Goal: Task Accomplishment & Management: Manage account settings

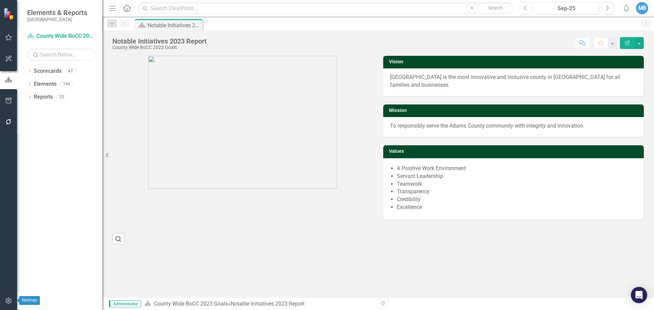
click at [5, 302] on icon "button" at bounding box center [8, 300] width 7 height 5
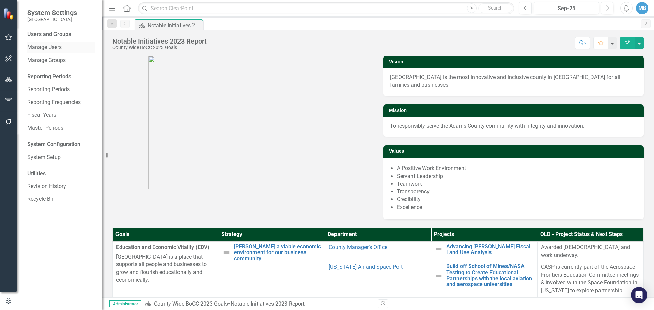
click at [62, 45] on link "Manage Users" at bounding box center [61, 48] width 68 height 8
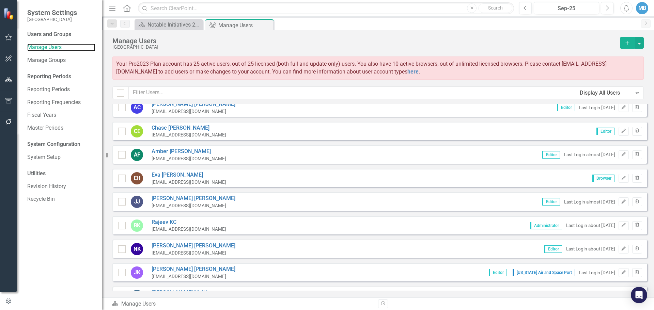
scroll to position [136, 0]
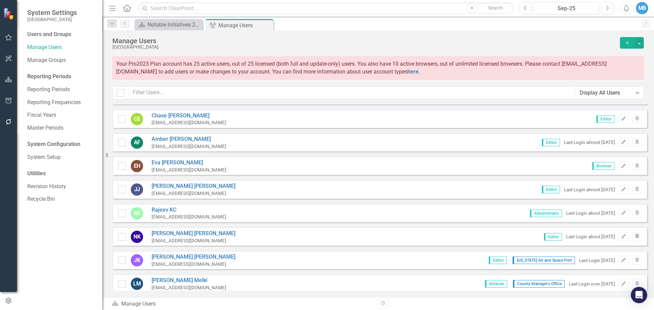
click at [635, 238] on icon "Trash" at bounding box center [637, 237] width 5 height 4
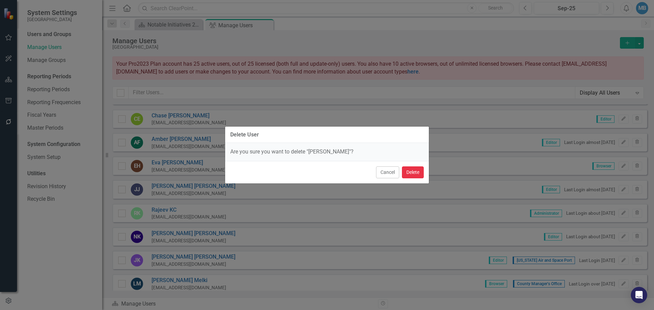
click at [417, 173] on button "Delete" at bounding box center [413, 173] width 22 height 12
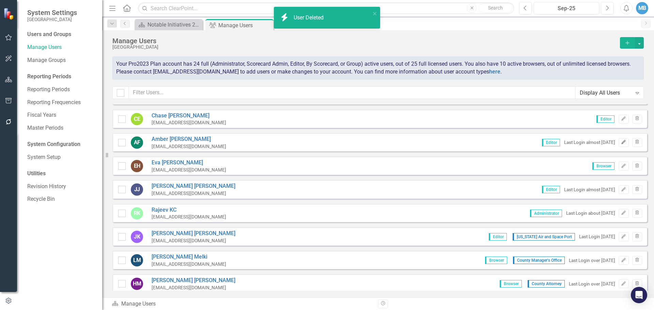
click at [621, 142] on icon "Edit" at bounding box center [623, 142] width 5 height 4
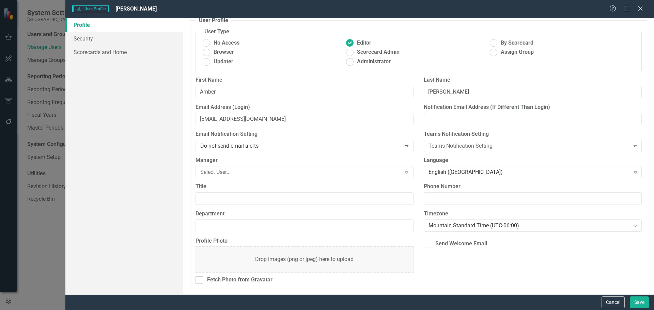
scroll to position [0, 0]
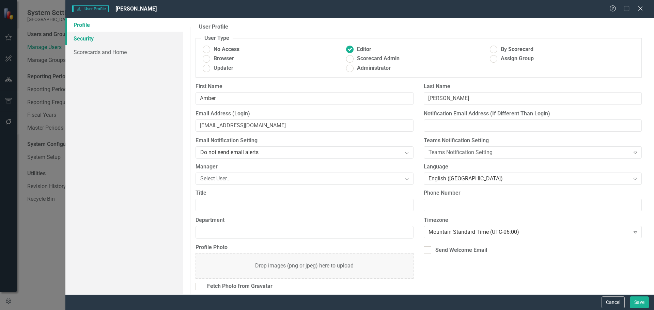
click at [85, 37] on link "Security" at bounding box center [124, 39] width 118 height 14
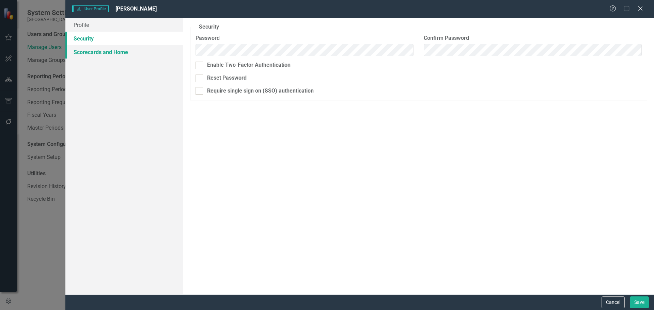
click at [91, 53] on link "Scorecards and Home" at bounding box center [124, 52] width 118 height 14
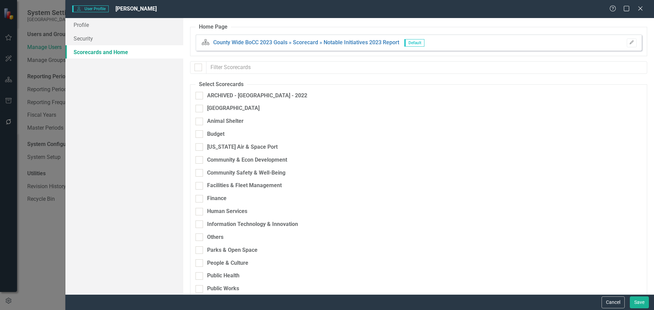
checkbox input "false"
click at [629, 41] on icon "Edit" at bounding box center [631, 43] width 5 height 4
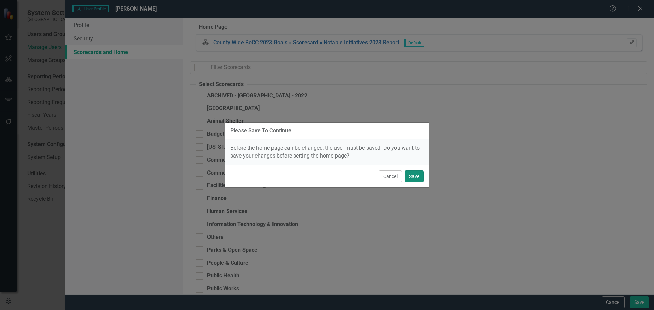
click at [415, 178] on button "Save" at bounding box center [414, 177] width 19 height 12
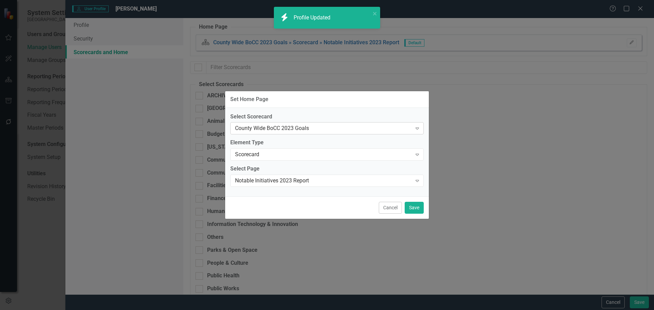
click at [418, 126] on icon "Expand" at bounding box center [417, 128] width 7 height 5
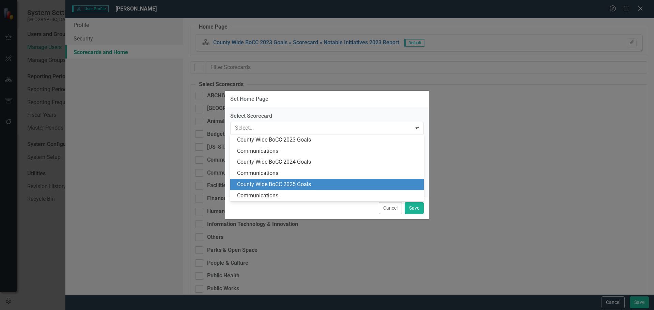
click at [329, 184] on div "County Wide BoCC 2025 Goals" at bounding box center [328, 185] width 183 height 8
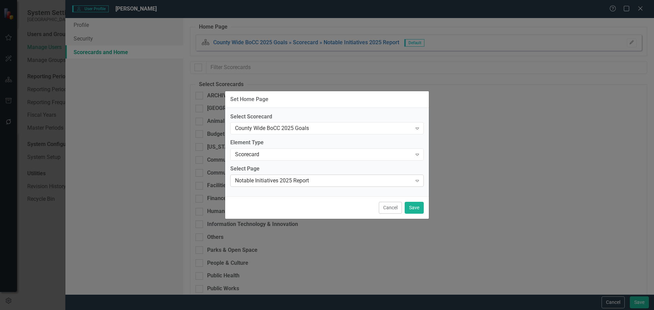
click at [417, 183] on icon "Expand" at bounding box center [417, 180] width 7 height 5
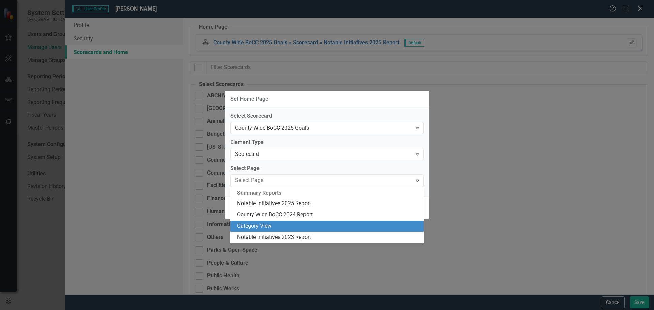
click at [331, 226] on div "Category View" at bounding box center [328, 226] width 183 height 8
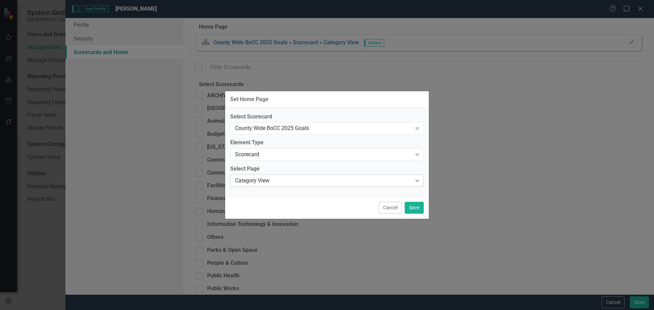
click at [418, 179] on icon "Expand" at bounding box center [417, 180] width 7 height 5
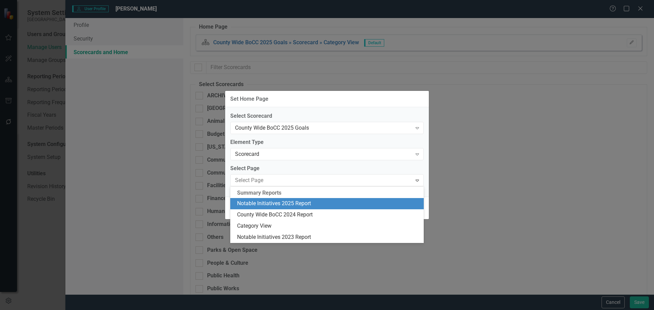
click at [405, 204] on div "Notable Initiatives 2025 Report" at bounding box center [328, 204] width 183 height 8
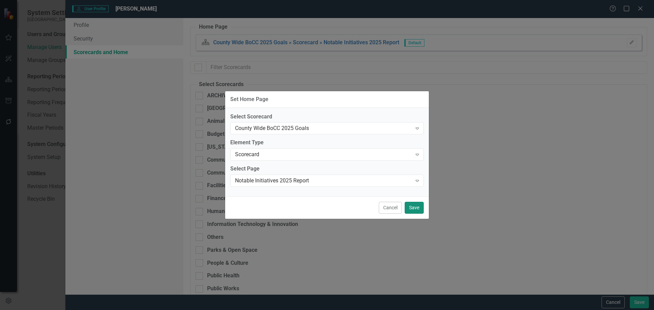
click at [414, 207] on button "Save" at bounding box center [414, 208] width 19 height 12
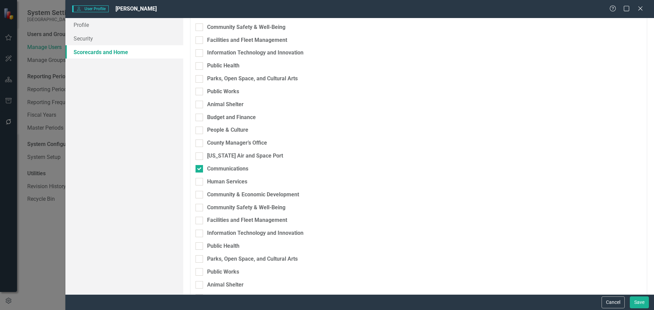
scroll to position [757, 0]
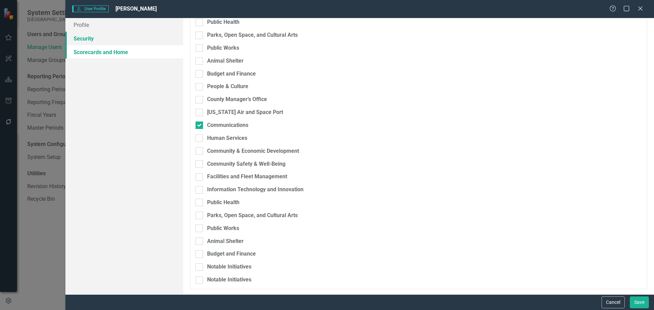
click at [96, 42] on link "Security" at bounding box center [124, 39] width 118 height 14
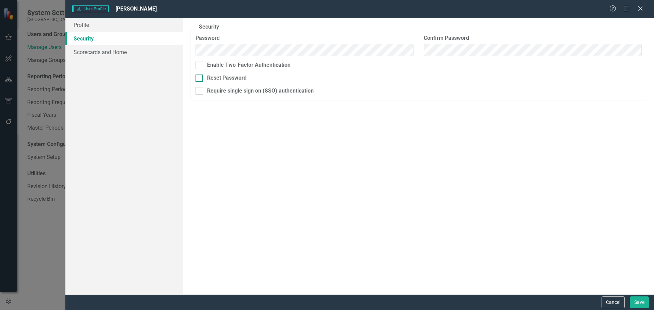
click at [225, 80] on div "Reset Password" at bounding box center [227, 78] width 40 height 8
click at [200, 79] on input "Reset Password" at bounding box center [198, 77] width 4 height 4
checkbox input "true"
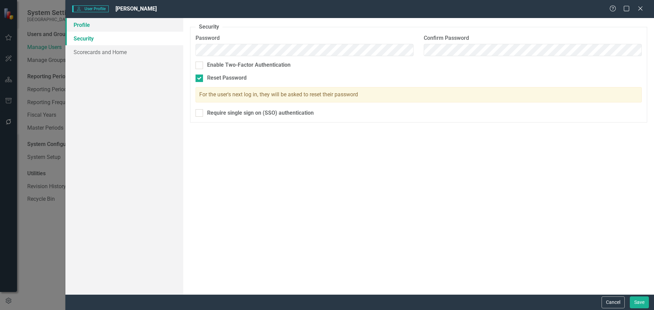
click at [125, 27] on link "Profile" at bounding box center [124, 25] width 118 height 14
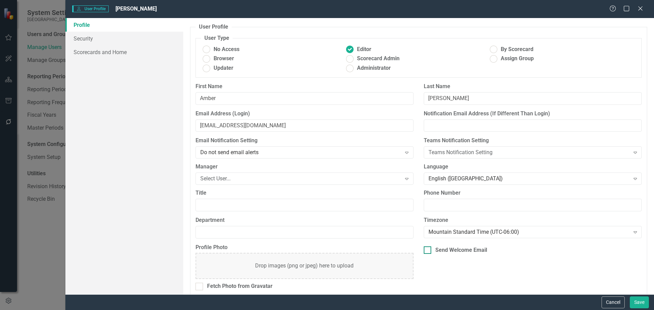
click at [426, 252] on div at bounding box center [427, 250] width 7 height 7
click at [426, 251] on input "Send Welcome Email" at bounding box center [426, 249] width 4 height 4
checkbox input "true"
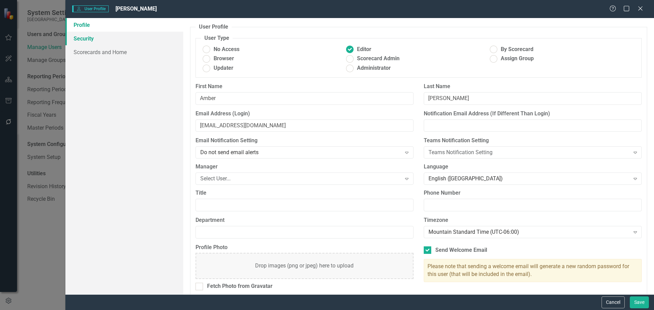
click at [94, 43] on link "Security" at bounding box center [124, 39] width 118 height 14
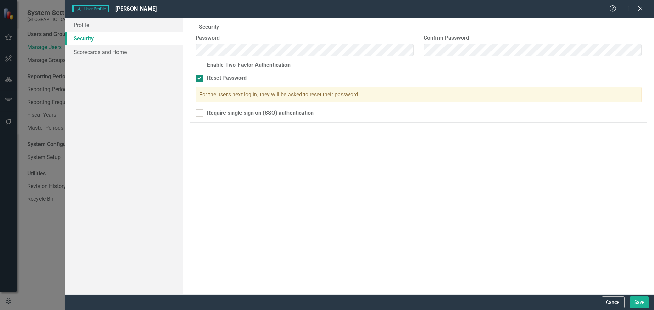
click at [203, 80] on div "Reset Password" at bounding box center [419, 78] width 446 height 8
click at [200, 79] on input "Reset Password" at bounding box center [198, 77] width 4 height 4
checkbox input "false"
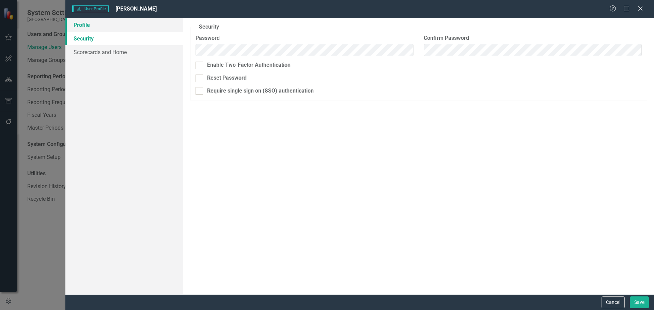
click at [93, 30] on link "Profile" at bounding box center [124, 25] width 118 height 14
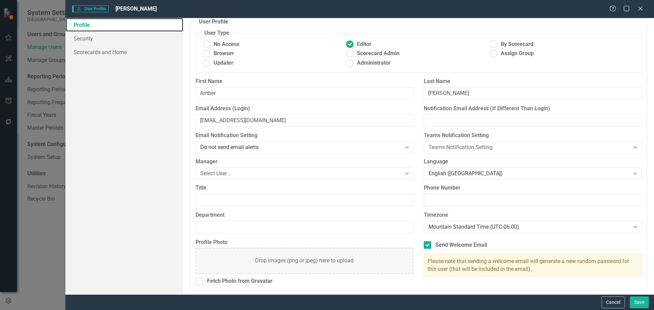
scroll to position [6, 0]
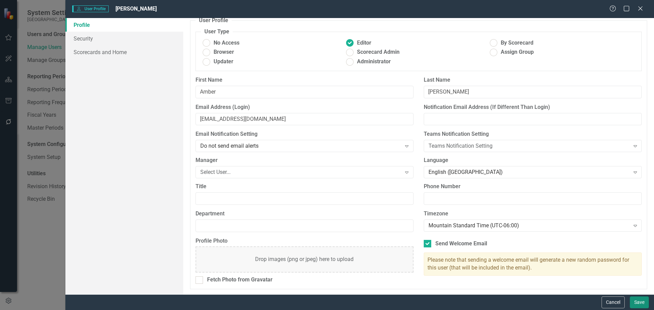
click at [642, 304] on button "Save" at bounding box center [639, 303] width 19 height 12
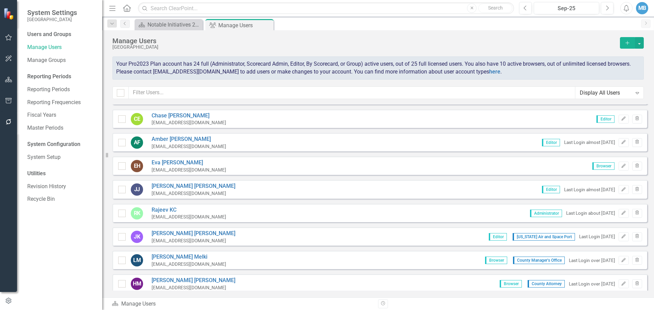
click at [647, 10] on div "MB" at bounding box center [642, 8] width 12 height 12
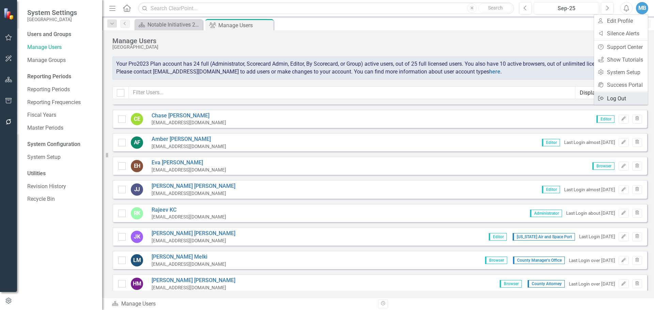
click at [621, 98] on link "Logout Log Out" at bounding box center [621, 98] width 54 height 13
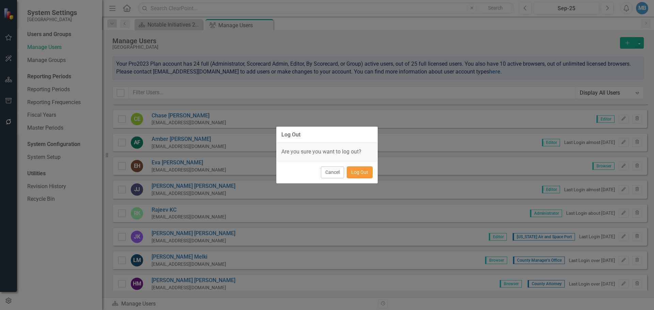
click at [360, 169] on button "Log Out" at bounding box center [360, 173] width 26 height 12
